Goal: Find contact information: Find contact information

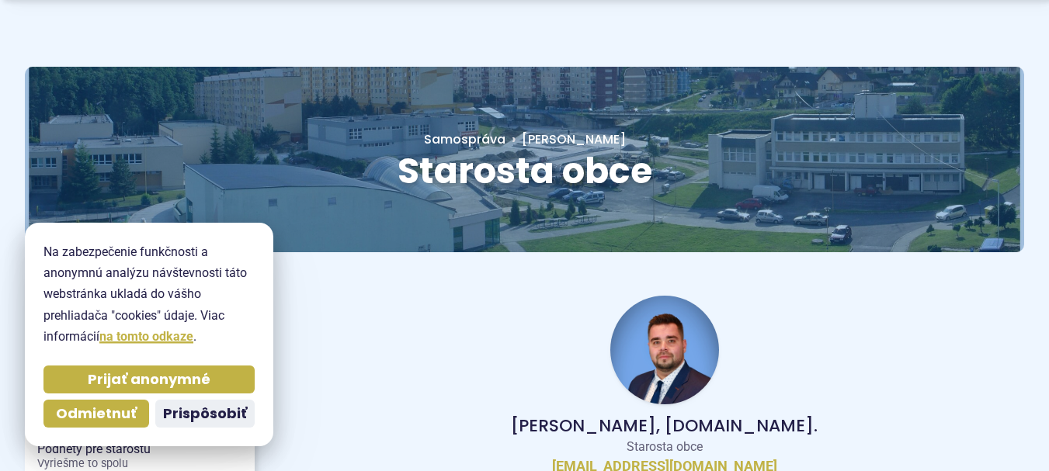
scroll to position [248, 0]
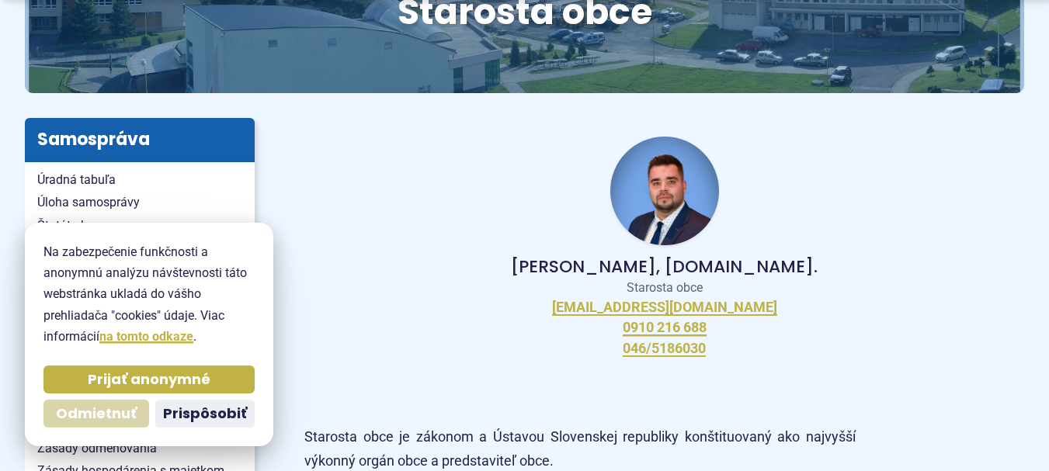
click at [96, 408] on span "Odmietnuť" at bounding box center [96, 414] width 81 height 18
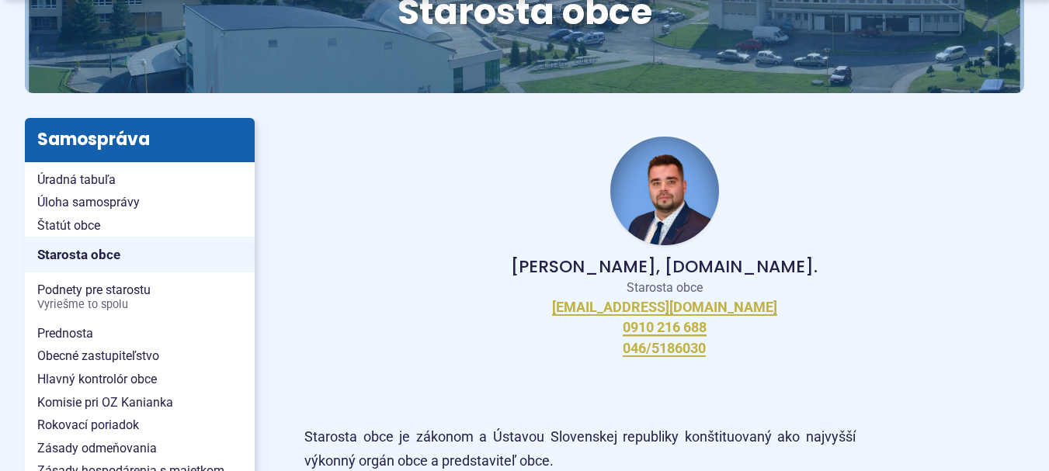
click at [373, 309] on div "[PERSON_NAME], [DOMAIN_NAME]. Starosta obce [EMAIL_ADDRESS][DOMAIN_NAME] 0910 2…" at bounding box center [664, 247] width 720 height 258
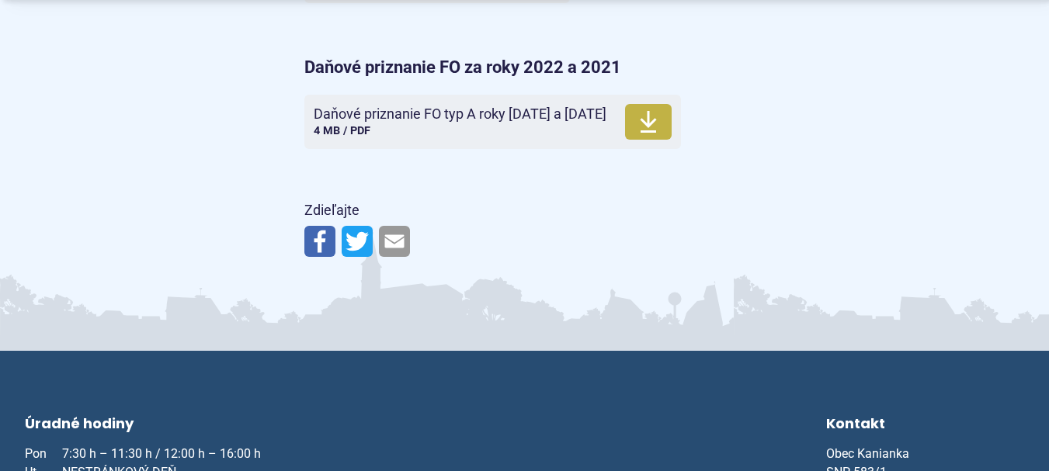
scroll to position [2422, 0]
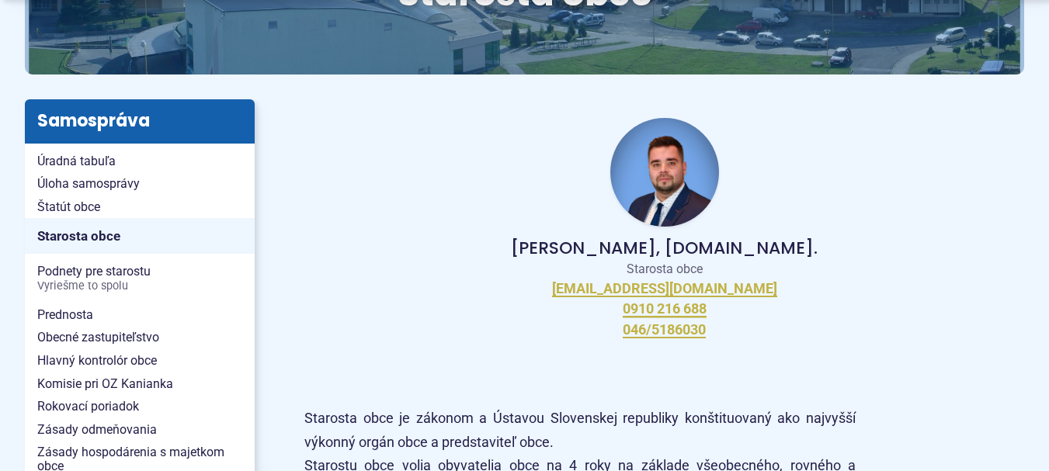
scroll to position [278, 0]
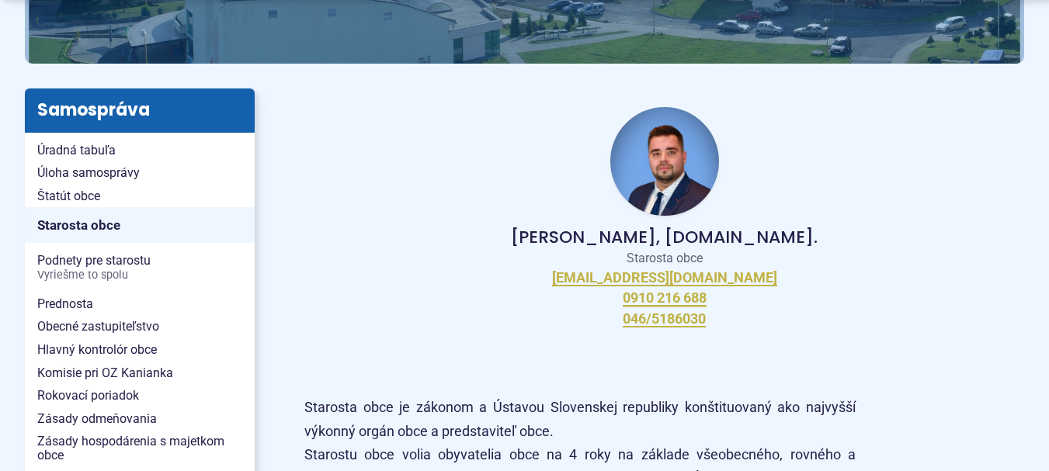
drag, startPoint x: 1060, startPoint y: 34, endPoint x: 1060, endPoint y: 73, distance: 38.8
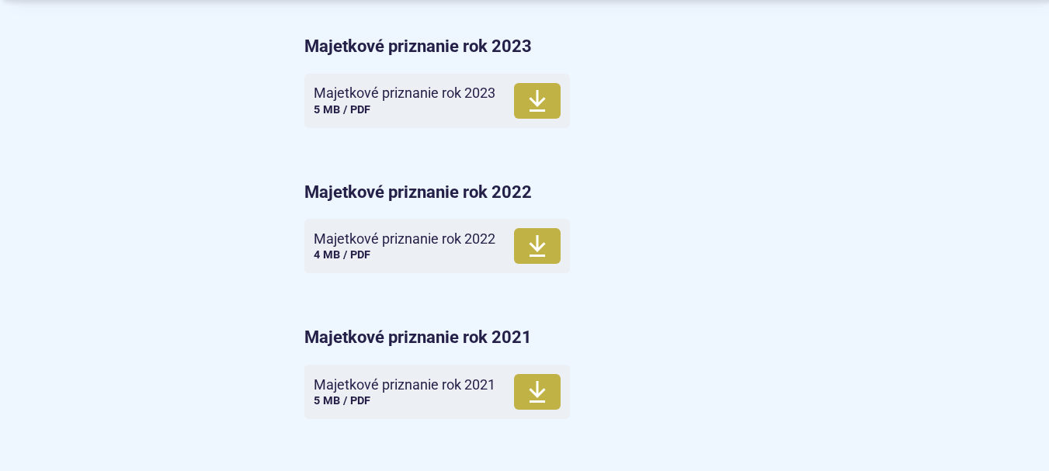
scroll to position [2048, 0]
